Goal: Information Seeking & Learning: Learn about a topic

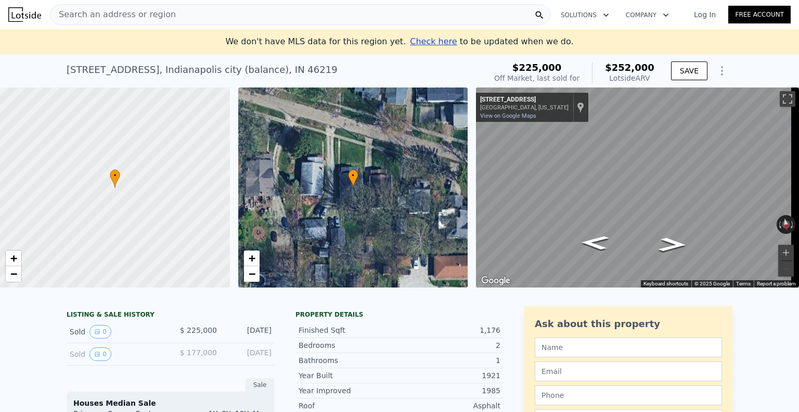
click at [103, 10] on span "Search an address or region" at bounding box center [112, 14] width 125 height 12
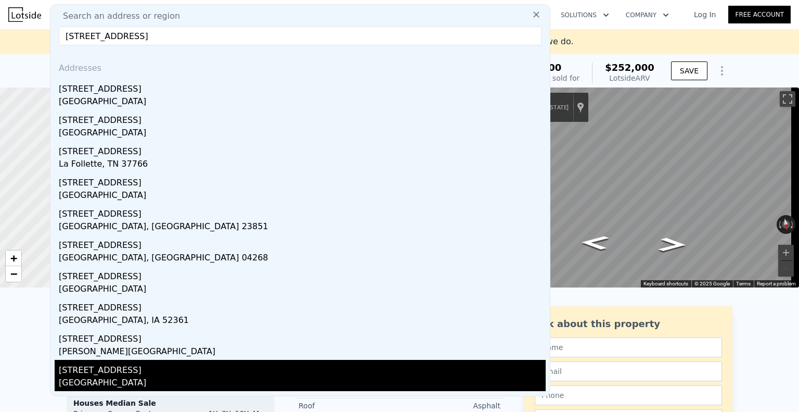
type input "[STREET_ADDRESS]"
click at [135, 364] on div "[STREET_ADDRESS]" at bounding box center [302, 368] width 487 height 17
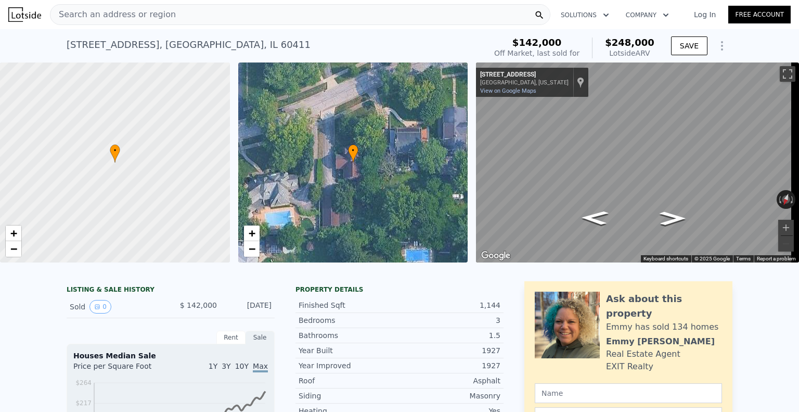
type input "1"
type input "850"
type input "1092"
type input "5005"
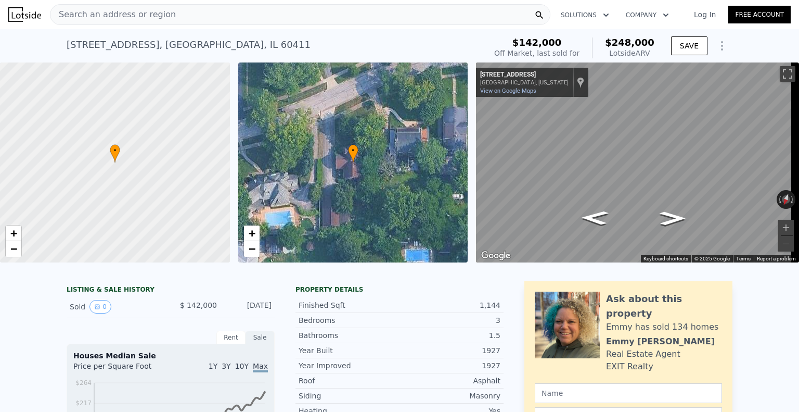
type input "9583"
type input "$ 252,000"
type input "-$ 2,765"
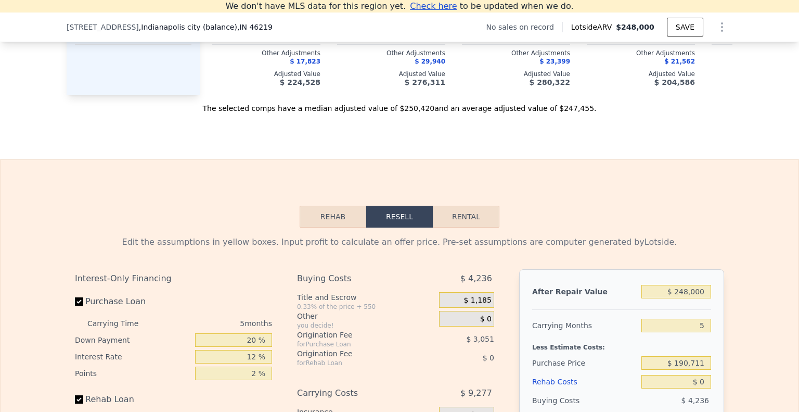
scroll to position [1028, 0]
